Goal: Task Accomplishment & Management: Manage account settings

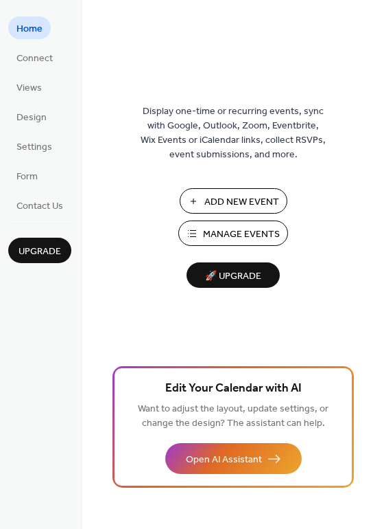
click at [233, 232] on span "Manage Events" at bounding box center [241, 234] width 77 height 14
click at [135, 216] on div "Display one-time or recurring events, sync with Google, Outlook, Zoom, Eventbri…" at bounding box center [233, 287] width 302 height 484
click at [38, 51] on span "Connect" at bounding box center [34, 58] width 36 height 14
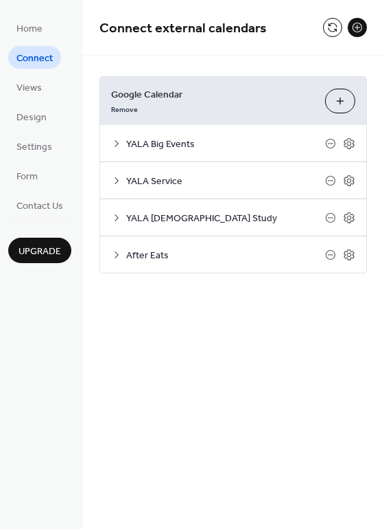
click at [117, 183] on icon at bounding box center [116, 180] width 11 height 11
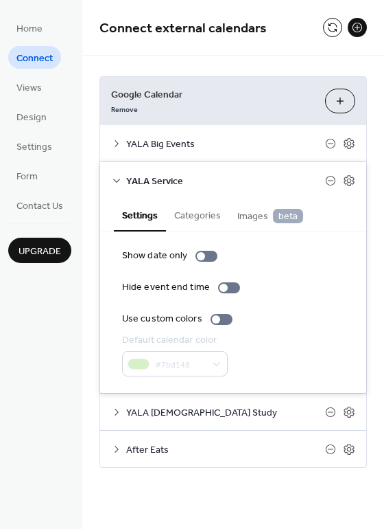
click at [117, 183] on icon at bounding box center [116, 180] width 11 height 11
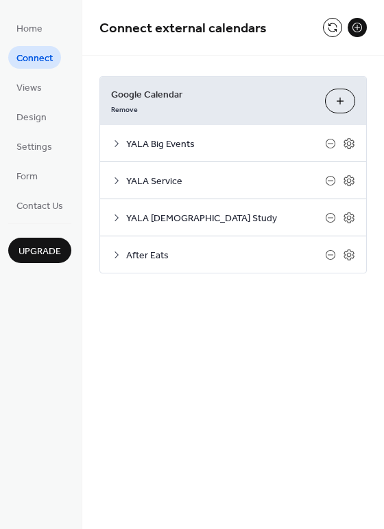
click at [119, 216] on icon at bounding box center [116, 217] width 11 height 11
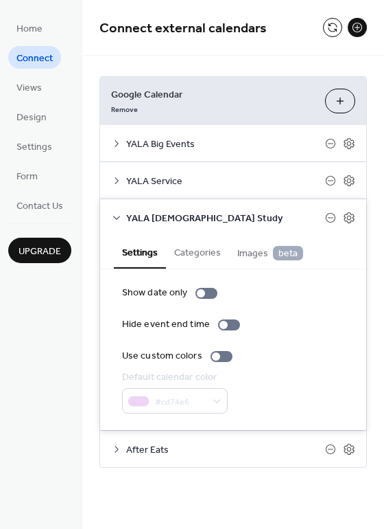
click at [119, 216] on icon at bounding box center [116, 217] width 11 height 11
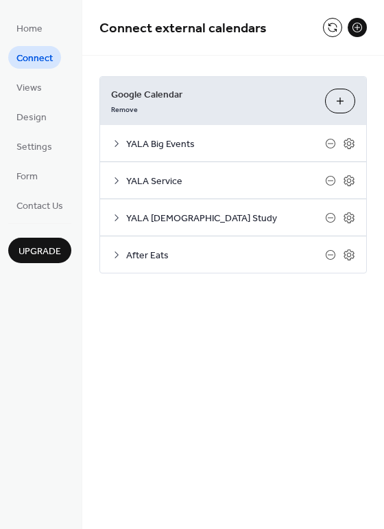
click at [115, 254] on icon at bounding box center [116, 254] width 11 height 11
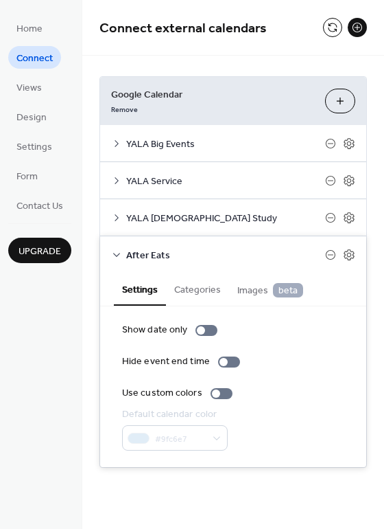
click at [115, 254] on icon at bounding box center [116, 254] width 11 height 11
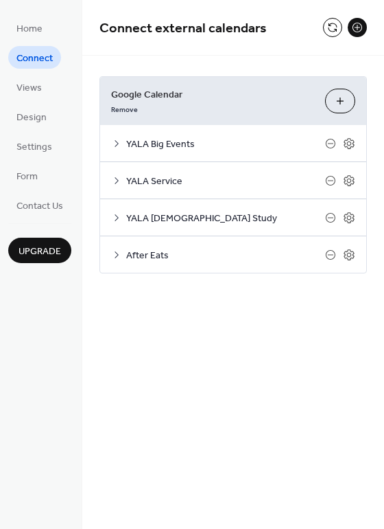
click at [114, 141] on icon at bounding box center [116, 143] width 11 height 11
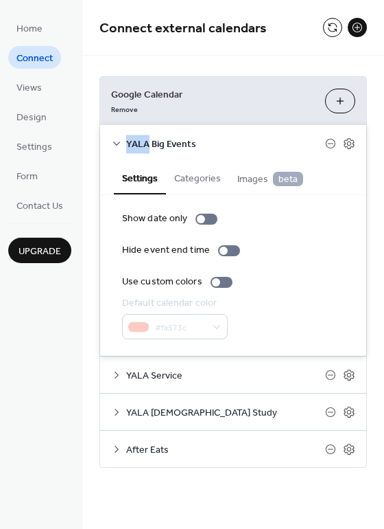
click at [114, 141] on icon at bounding box center [116, 143] width 11 height 11
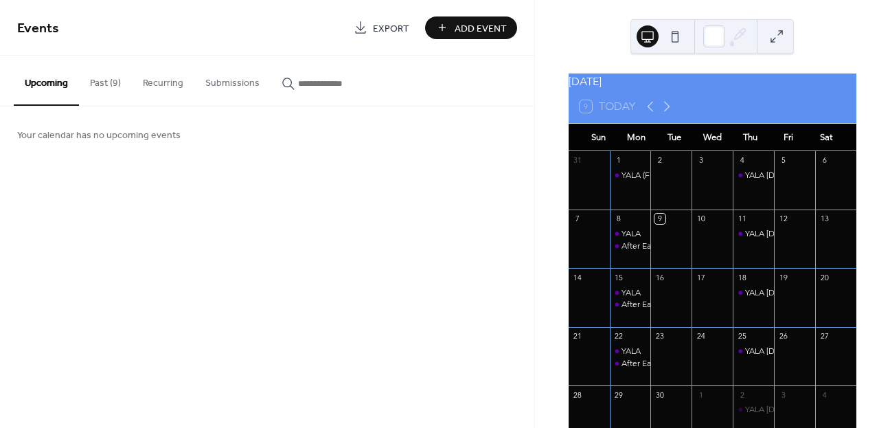
click at [179, 85] on button "Recurring" at bounding box center [163, 80] width 62 height 49
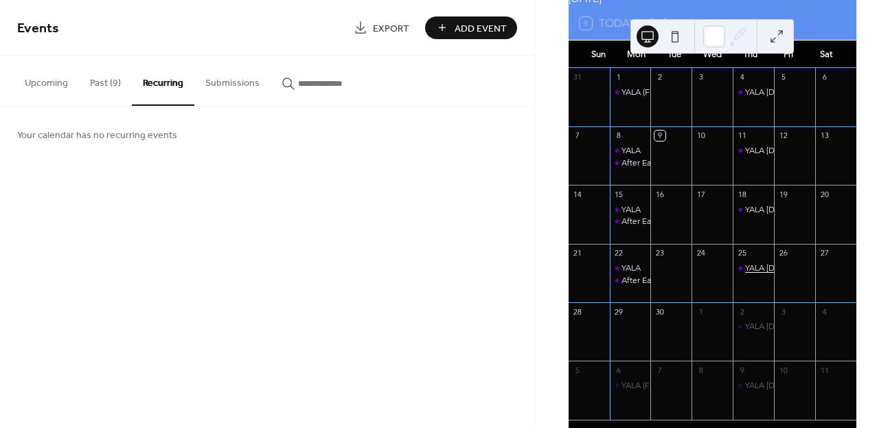
scroll to position [87, 0]
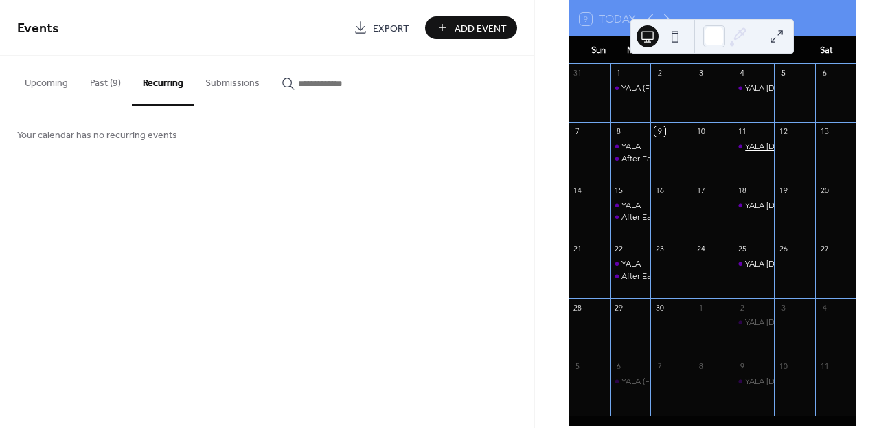
click at [752, 152] on div "YALA [DEMOGRAPHIC_DATA] Study" at bounding box center [812, 147] width 134 height 12
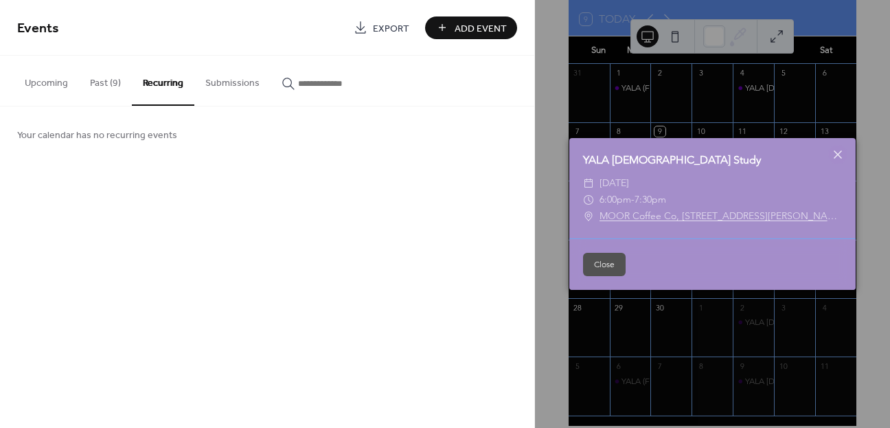
click at [629, 183] on span "Thursday, September 11, 2025" at bounding box center [614, 183] width 30 height 16
click at [635, 154] on div "YALA [DEMOGRAPHIC_DATA] Study" at bounding box center [712, 160] width 286 height 16
click at [838, 155] on icon at bounding box center [837, 154] width 8 height 8
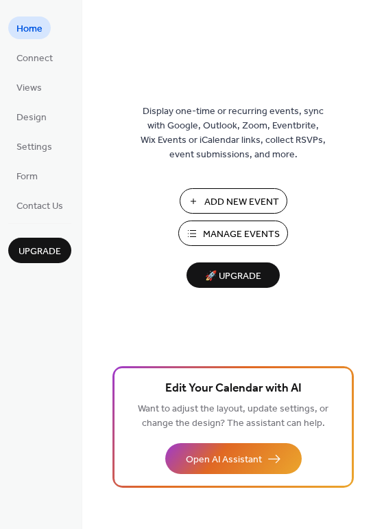
click at [220, 235] on span "Manage Events" at bounding box center [241, 234] width 77 height 14
click at [27, 59] on span "Connect" at bounding box center [34, 58] width 36 height 14
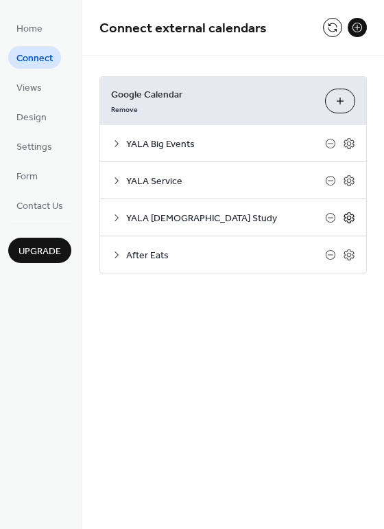
click at [350, 218] on icon at bounding box center [349, 217] width 12 height 12
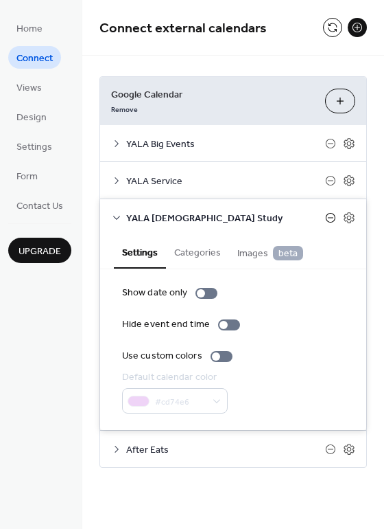
click at [333, 215] on icon at bounding box center [330, 217] width 11 height 11
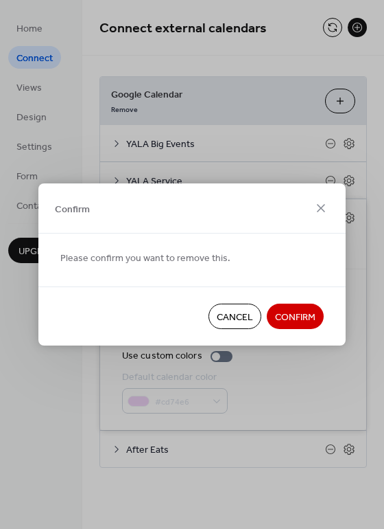
click at [290, 315] on span "Confirm" at bounding box center [295, 317] width 41 height 14
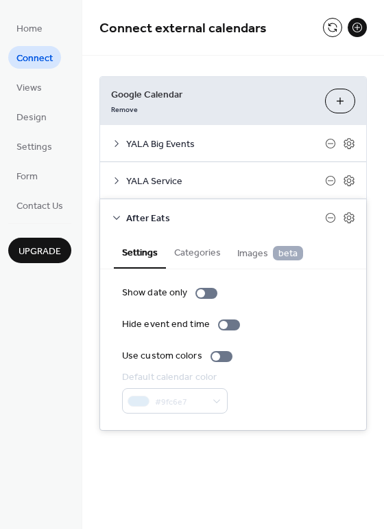
click at [119, 220] on icon at bounding box center [116, 217] width 11 height 11
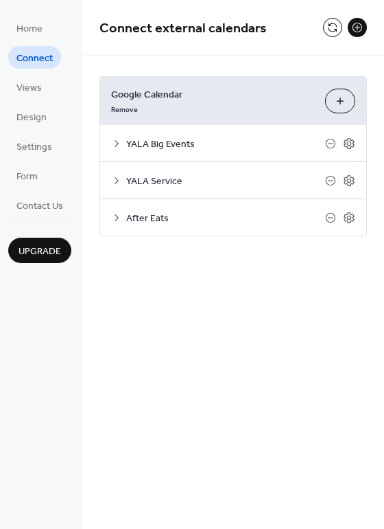
click at [115, 175] on icon at bounding box center [116, 180] width 11 height 11
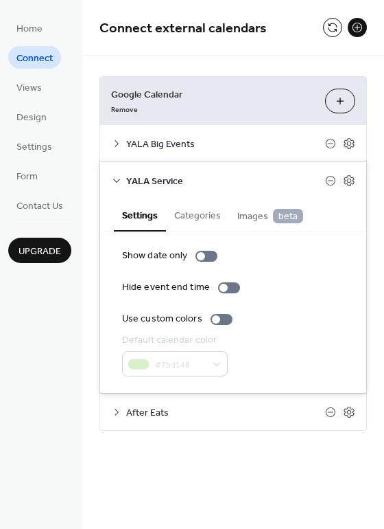
click at [113, 179] on icon at bounding box center [116, 180] width 11 height 11
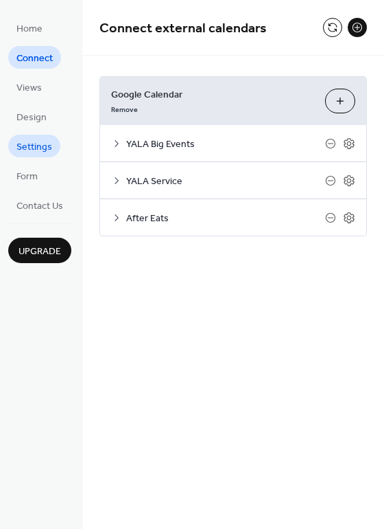
click at [38, 152] on span "Settings" at bounding box center [34, 147] width 36 height 14
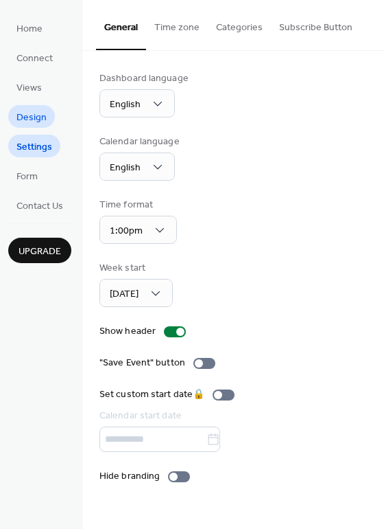
click at [40, 117] on span "Design" at bounding box center [31, 118] width 30 height 14
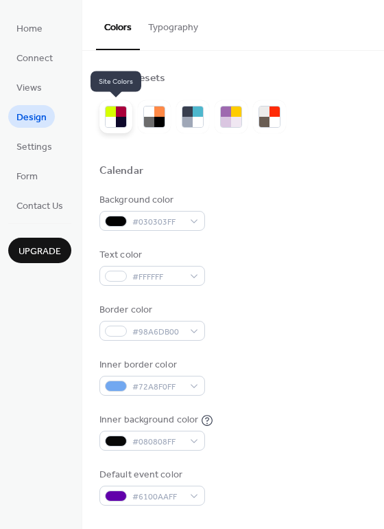
click at [111, 120] on div at bounding box center [111, 122] width 10 height 10
click at [118, 123] on div at bounding box center [121, 122] width 10 height 10
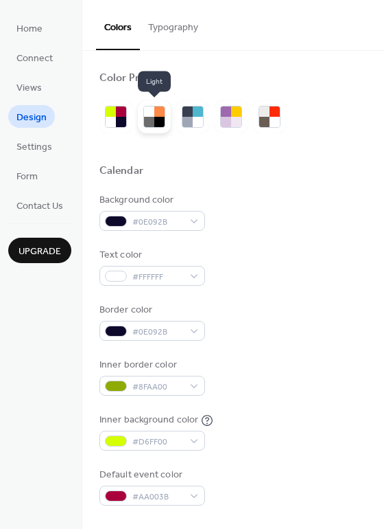
click at [146, 114] on div at bounding box center [149, 111] width 10 height 10
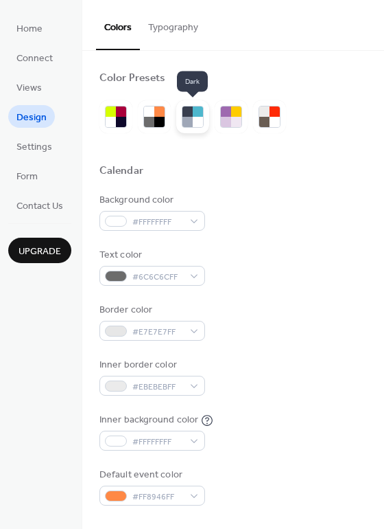
click at [194, 120] on div at bounding box center [198, 122] width 10 height 10
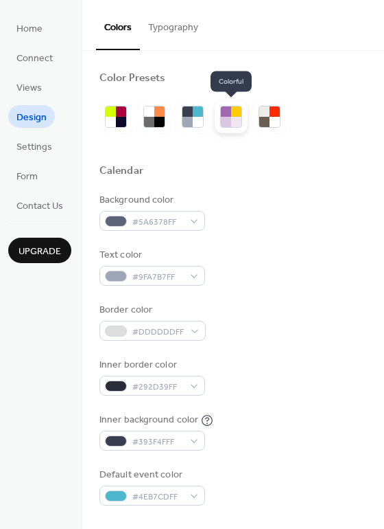
click at [224, 120] on div at bounding box center [226, 122] width 10 height 10
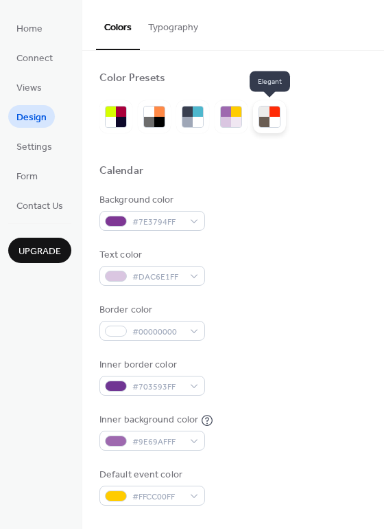
click at [262, 121] on div at bounding box center [265, 122] width 10 height 10
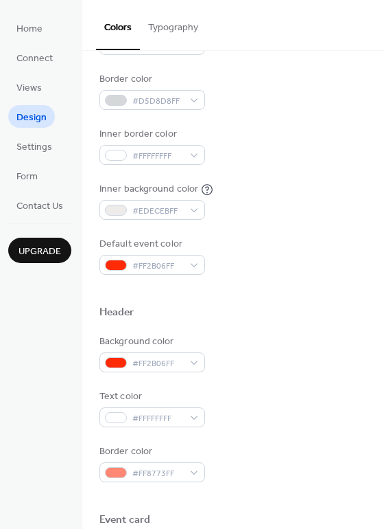
scroll to position [343, 0]
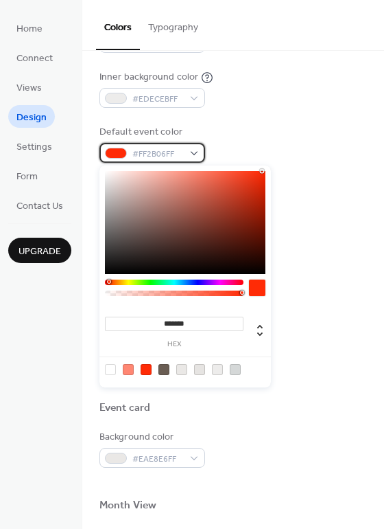
click at [199, 154] on div "#FF2B06FF" at bounding box center [153, 153] width 106 height 20
click at [194, 284] on div at bounding box center [174, 281] width 139 height 5
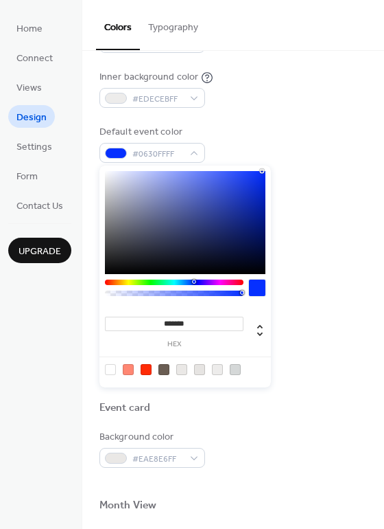
type input "*******"
click at [187, 281] on div at bounding box center [174, 281] width 139 height 5
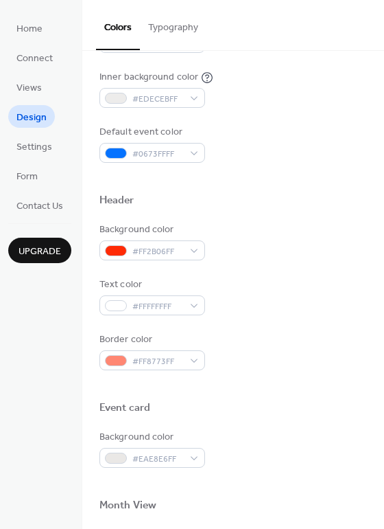
click at [338, 248] on div "Background color #FF2B06FF" at bounding box center [234, 241] width 268 height 38
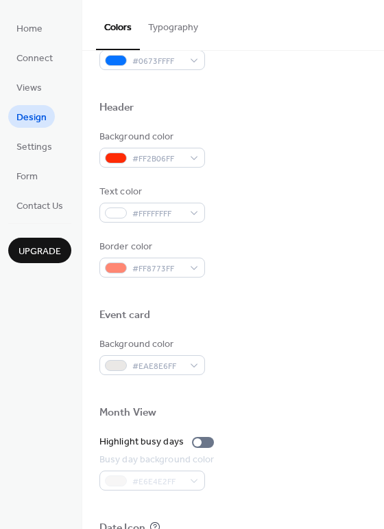
scroll to position [472, 0]
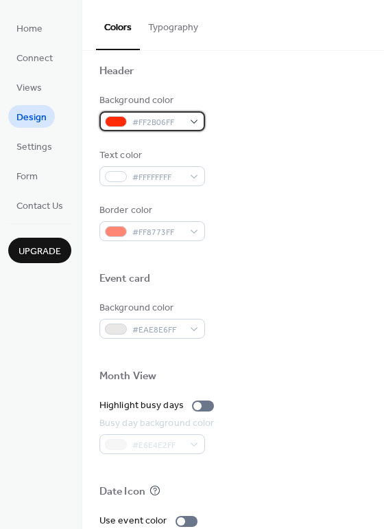
click at [196, 122] on div "#FF2B06FF" at bounding box center [153, 121] width 106 height 20
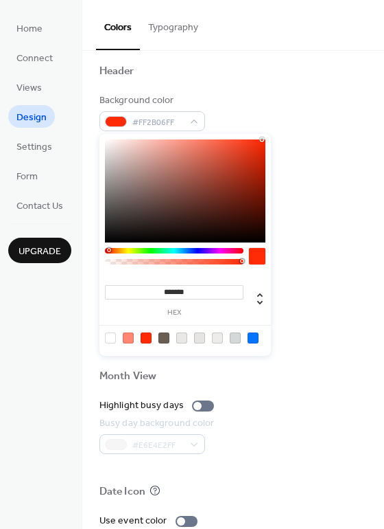
type input "*******"
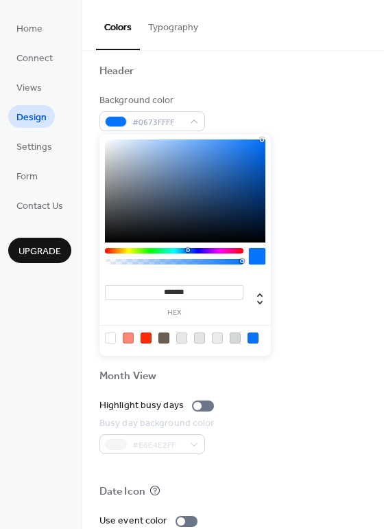
click at [187, 252] on div at bounding box center [174, 250] width 139 height 5
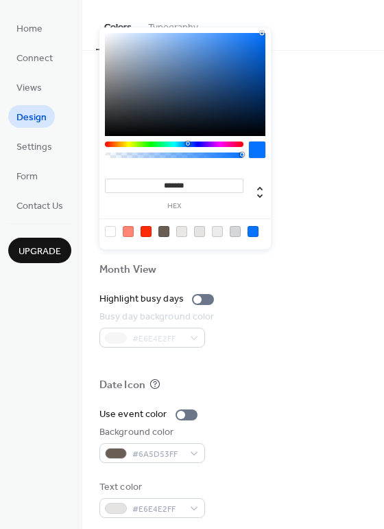
scroll to position [579, 0]
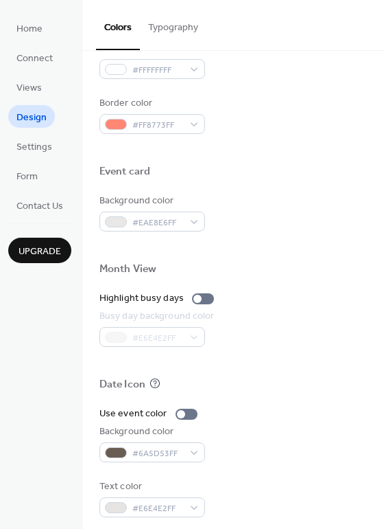
click at [304, 132] on div "Border color #FF8773FF" at bounding box center [234, 115] width 268 height 38
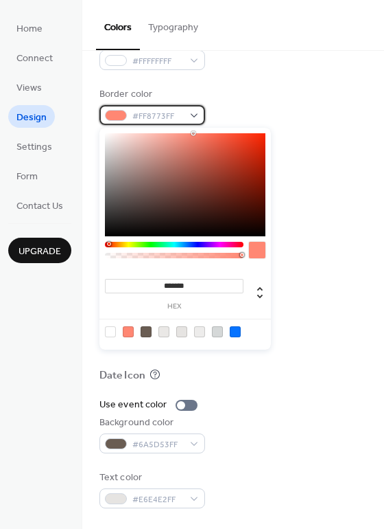
click at [197, 116] on div "#FF8773FF" at bounding box center [153, 115] width 106 height 20
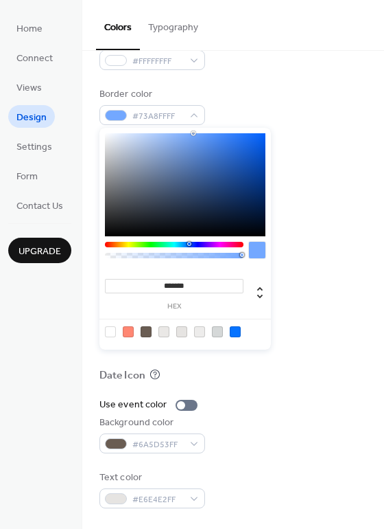
click at [189, 246] on div at bounding box center [174, 244] width 139 height 5
click at [187, 244] on div at bounding box center [188, 244] width 4 height 4
click at [191, 246] on div at bounding box center [174, 244] width 139 height 5
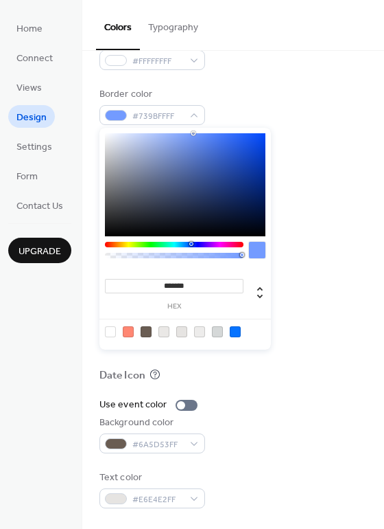
type input "*******"
click at [264, 233] on div at bounding box center [185, 184] width 161 height 103
click at [308, 243] on div at bounding box center [234, 237] width 268 height 31
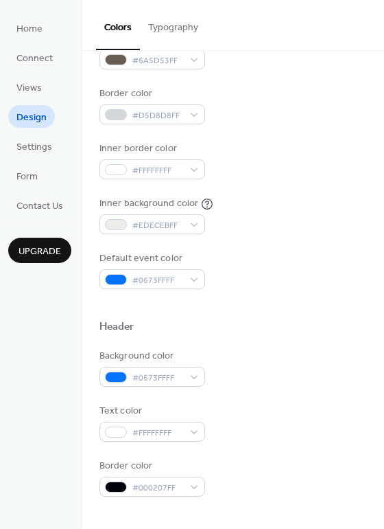
scroll to position [0, 0]
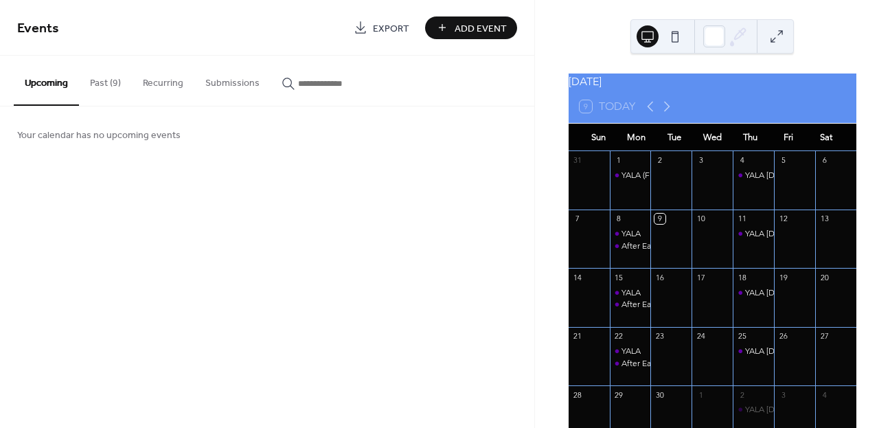
click at [102, 78] on button "Past (9)" at bounding box center [105, 80] width 53 height 49
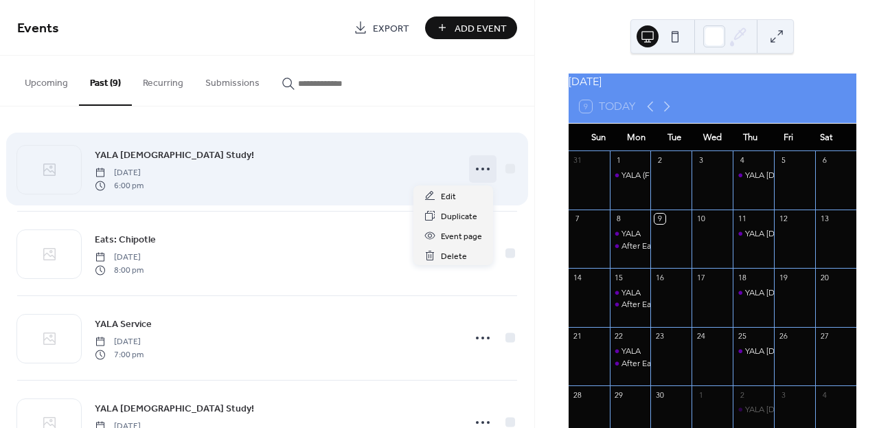
click at [481, 168] on circle at bounding box center [482, 169] width 3 height 3
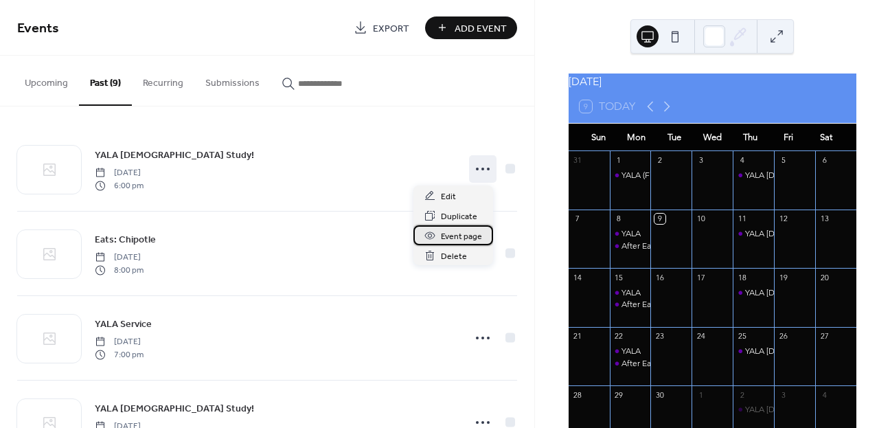
click at [459, 237] on span "Event page" at bounding box center [461, 236] width 41 height 14
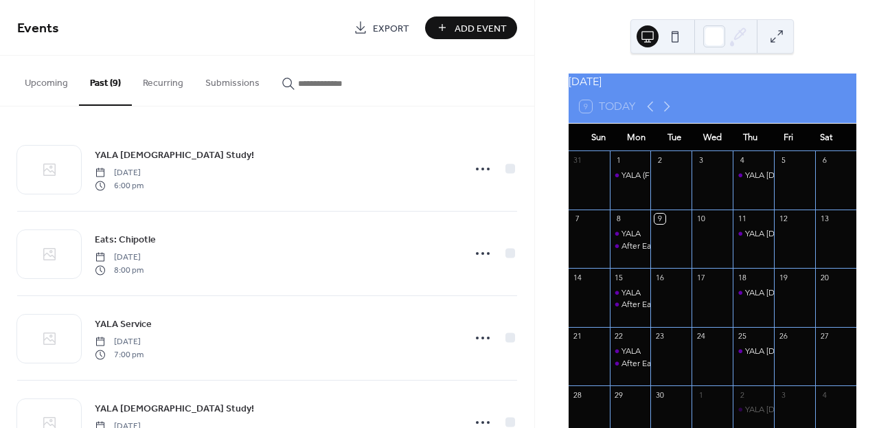
click at [167, 84] on button "Recurring" at bounding box center [163, 80] width 62 height 49
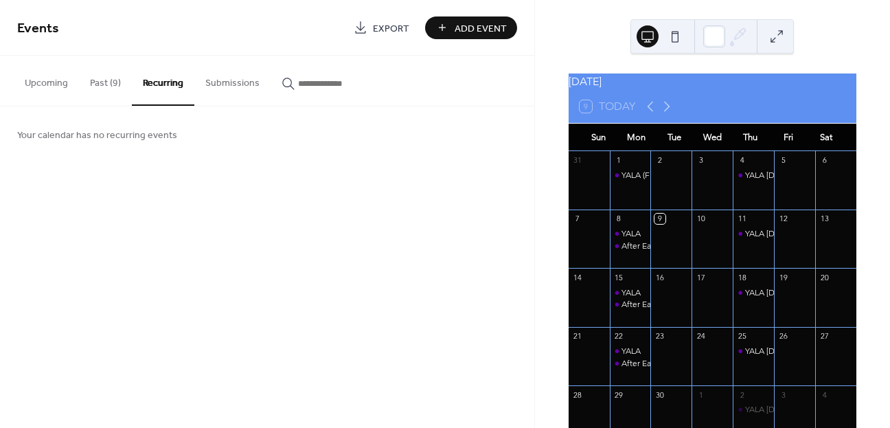
click at [225, 83] on button "Submissions" at bounding box center [232, 80] width 76 height 49
click at [51, 88] on button "Upcoming" at bounding box center [46, 80] width 65 height 49
